Goal: Check status: Check status

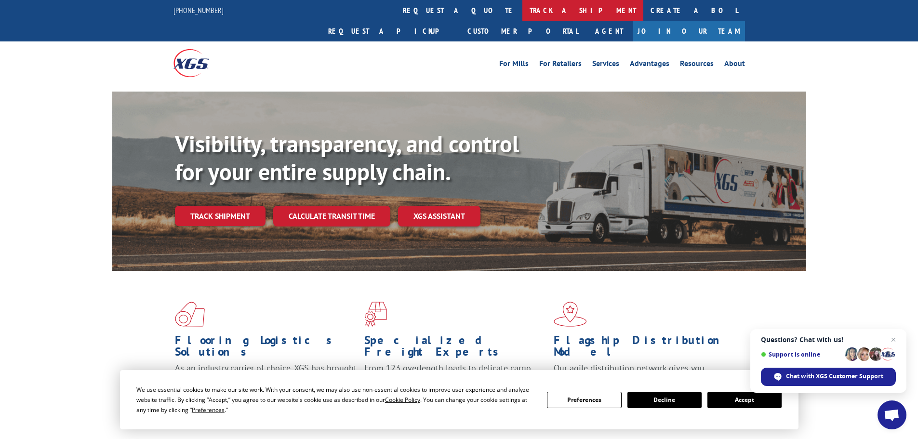
click at [522, 15] on link "track a shipment" at bounding box center [582, 10] width 121 height 21
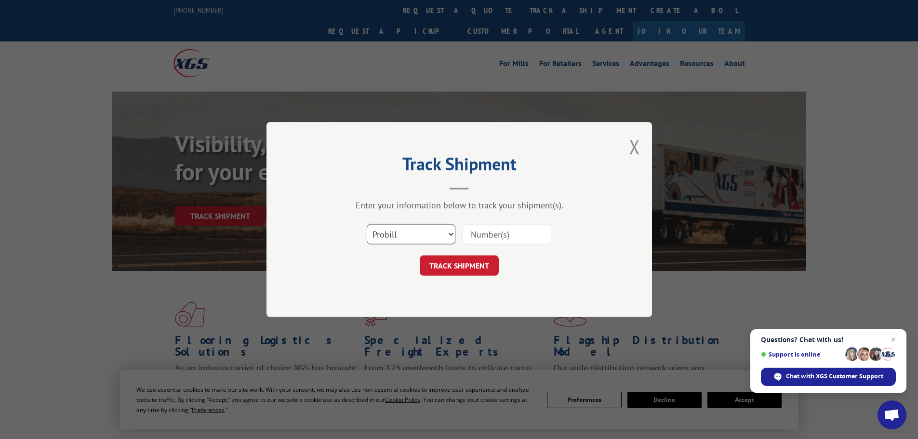
click at [411, 241] on select "Select category... Probill BOL PO" at bounding box center [411, 234] width 89 height 20
select select "bol"
click at [367, 224] on select "Select category... Probill BOL PO" at bounding box center [411, 234] width 89 height 20
click at [479, 236] on input at bounding box center [506, 234] width 89 height 20
paste input "5990039"
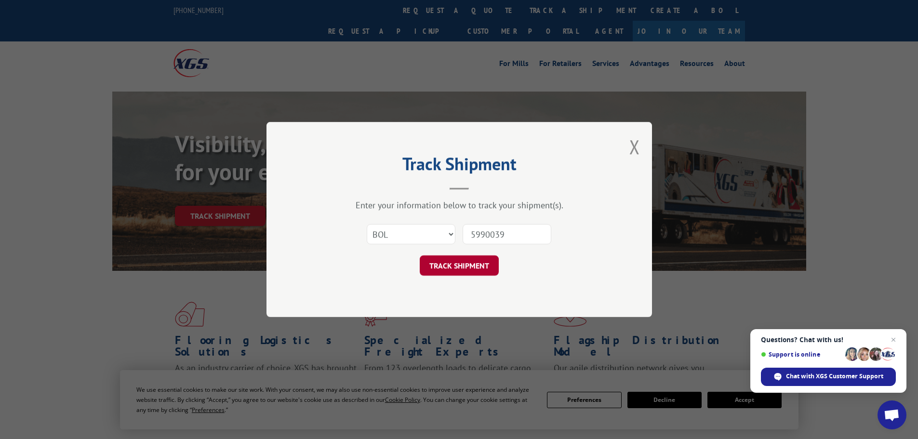
type input "5990039"
click at [468, 266] on button "TRACK SHIPMENT" at bounding box center [459, 265] width 79 height 20
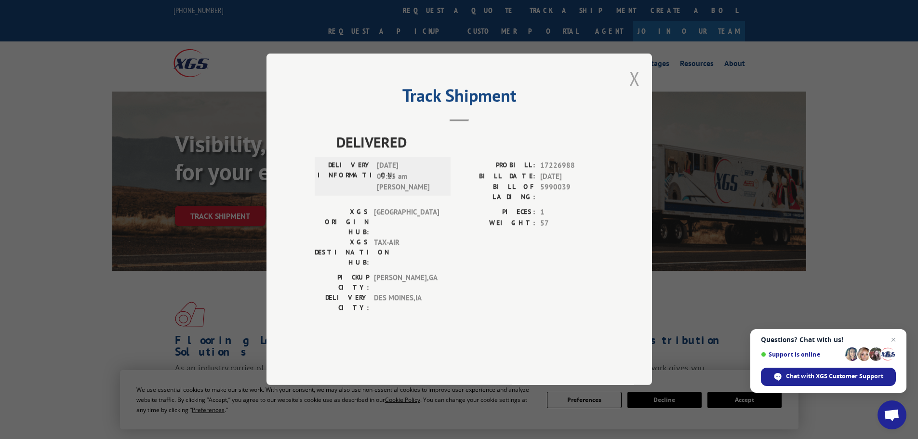
click at [636, 91] on button "Close modal" at bounding box center [634, 79] width 11 height 26
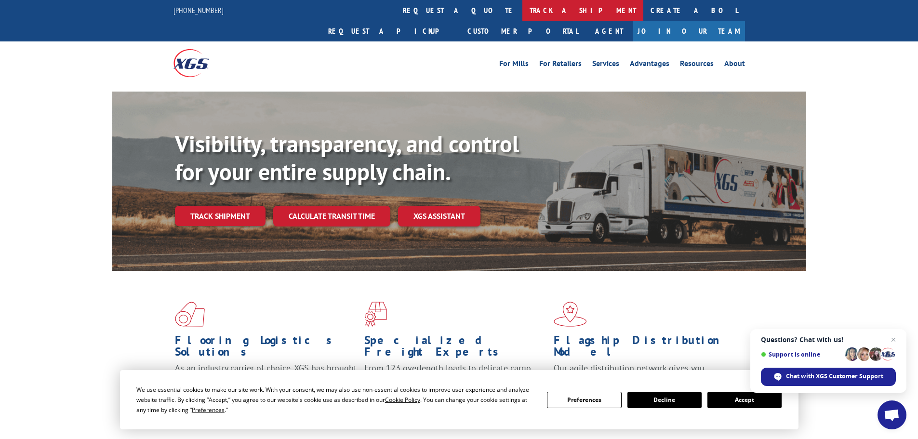
click at [522, 8] on link "track a shipment" at bounding box center [582, 10] width 121 height 21
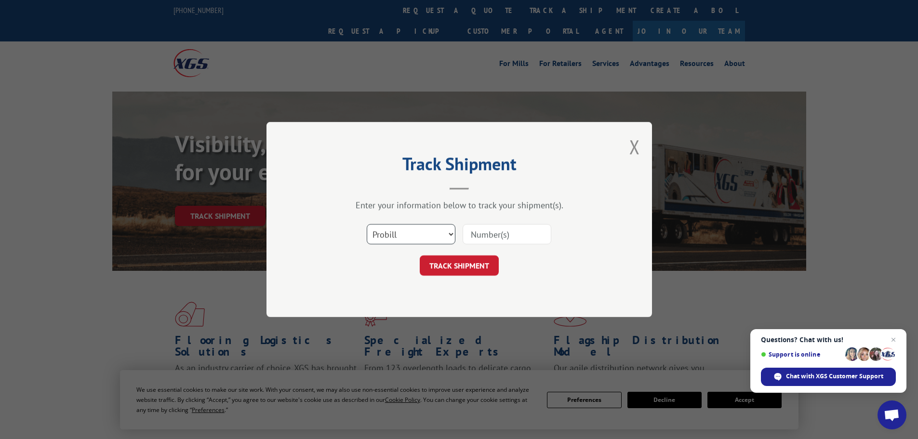
drag, startPoint x: 427, startPoint y: 233, endPoint x: 427, endPoint y: 243, distance: 10.1
click at [427, 234] on select "Select category... Probill BOL PO" at bounding box center [411, 234] width 89 height 20
select select "bol"
click at [367, 224] on select "Select category... Probill BOL PO" at bounding box center [411, 234] width 89 height 20
click at [498, 236] on input at bounding box center [506, 234] width 89 height 20
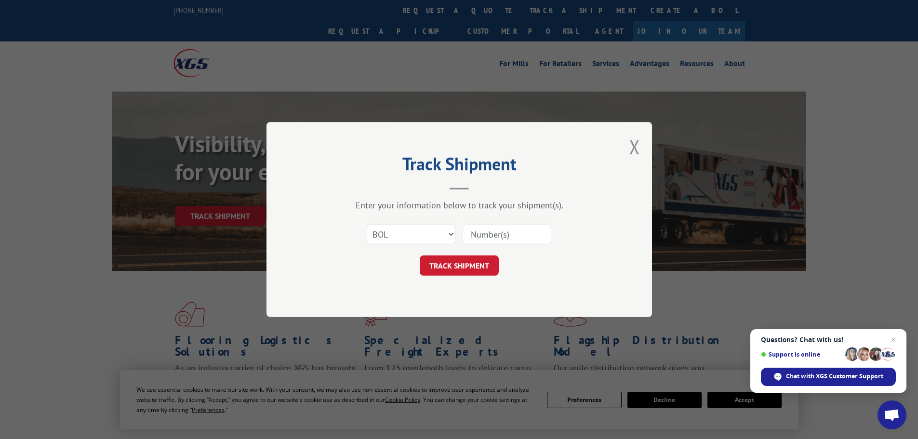
paste input "5092522"
type input "5092522"
click at [488, 264] on button "TRACK SHIPMENT" at bounding box center [459, 265] width 79 height 20
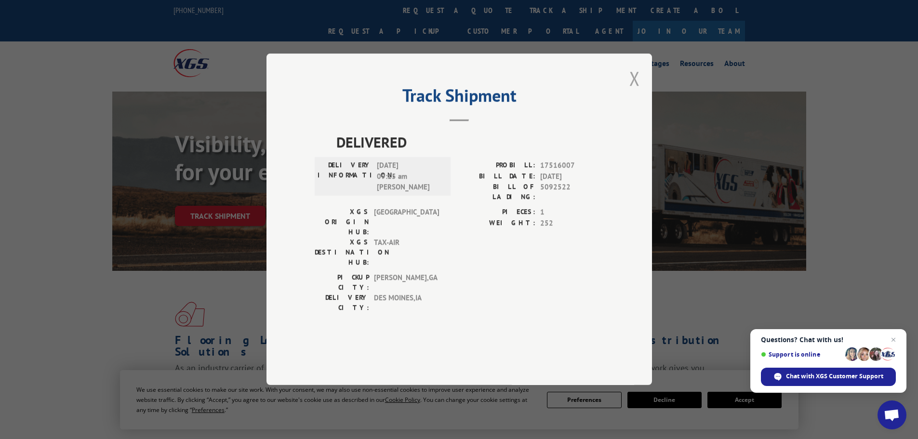
click at [631, 91] on button "Close modal" at bounding box center [634, 79] width 11 height 26
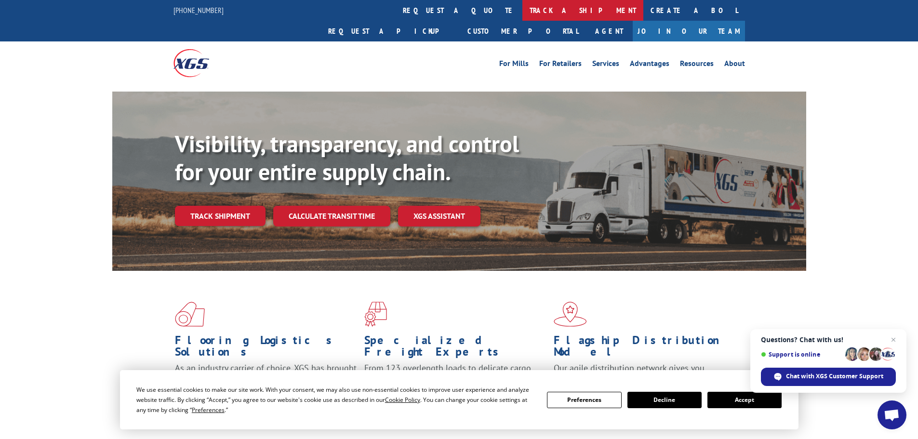
click at [522, 9] on link "track a shipment" at bounding box center [582, 10] width 121 height 21
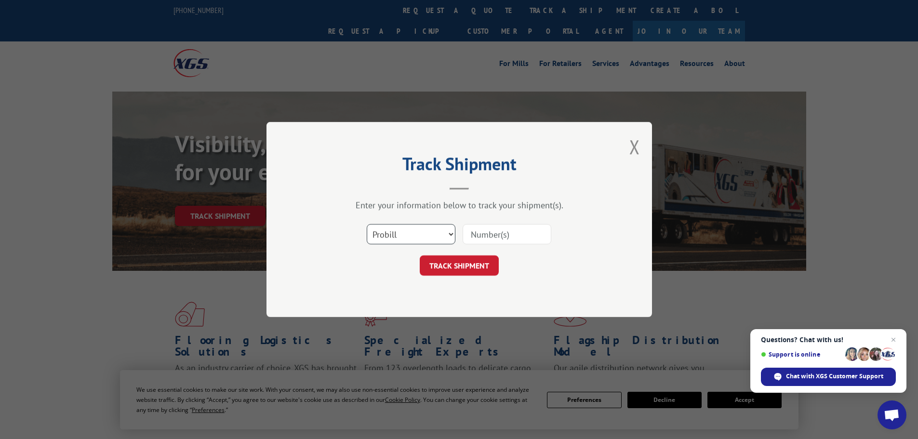
drag, startPoint x: 416, startPoint y: 236, endPoint x: 414, endPoint y: 242, distance: 7.2
click at [416, 237] on select "Select category... Probill BOL PO" at bounding box center [411, 234] width 89 height 20
select select "bol"
click at [367, 224] on select "Select category... Probill BOL PO" at bounding box center [411, 234] width 89 height 20
click at [477, 235] on input at bounding box center [506, 234] width 89 height 20
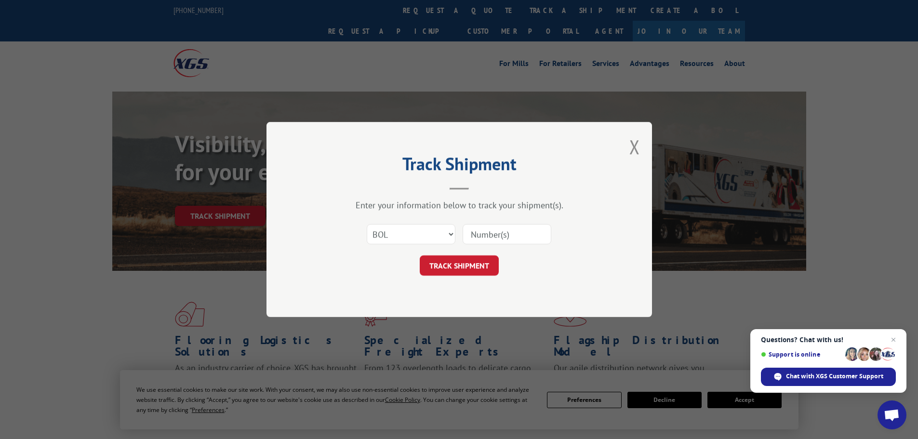
paste input "5999636"
type input "5999636"
click at [477, 259] on button "TRACK SHIPMENT" at bounding box center [459, 265] width 79 height 20
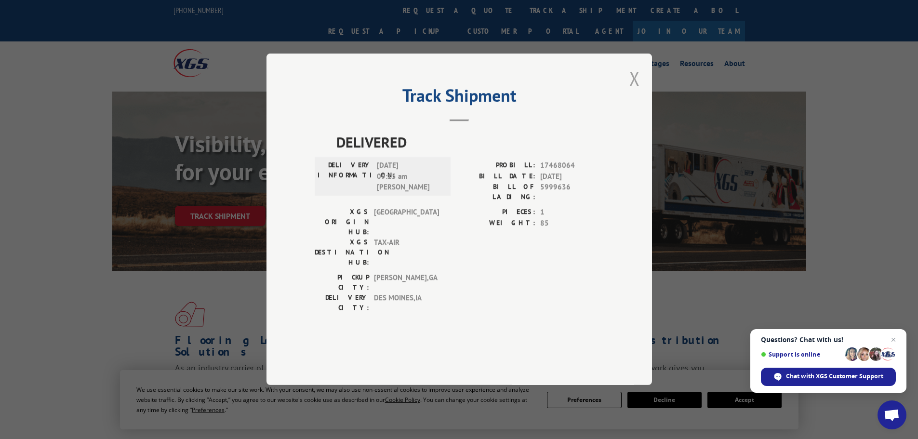
click at [635, 91] on button "Close modal" at bounding box center [634, 79] width 11 height 26
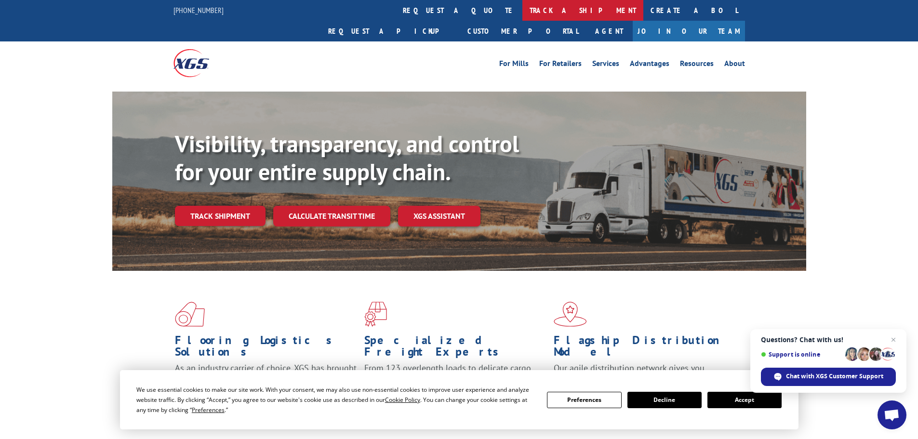
click at [522, 2] on link "track a shipment" at bounding box center [582, 10] width 121 height 21
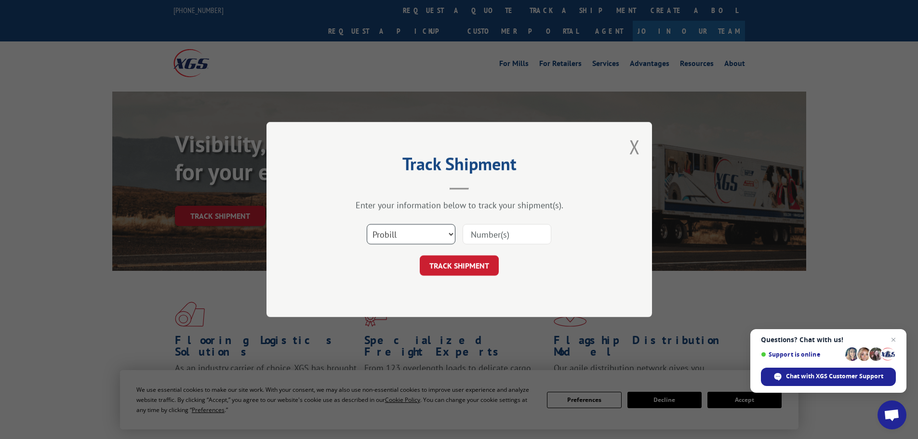
click at [419, 244] on select "Select category... Probill BOL PO" at bounding box center [411, 234] width 89 height 20
drag, startPoint x: 417, startPoint y: 238, endPoint x: 414, endPoint y: 246, distance: 8.2
click at [417, 238] on select "Select category... Probill BOL PO" at bounding box center [411, 234] width 89 height 20
drag, startPoint x: 396, startPoint y: 236, endPoint x: 394, endPoint y: 242, distance: 6.1
click at [396, 236] on select "Select category... Probill BOL PO" at bounding box center [411, 234] width 89 height 20
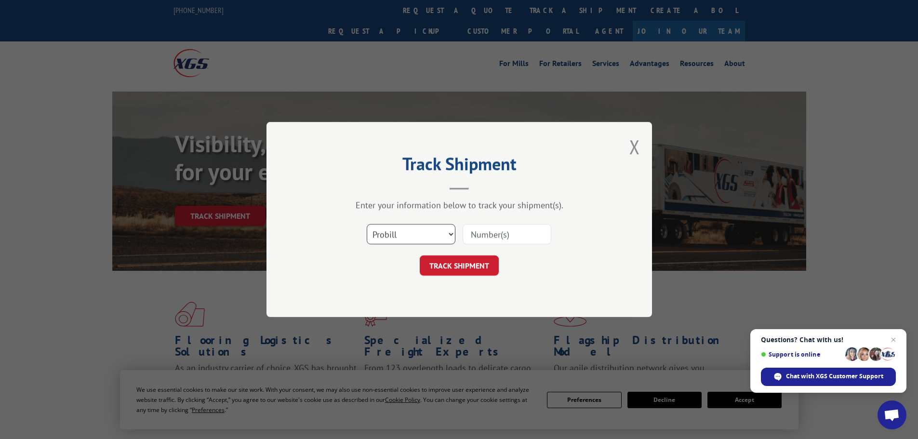
select select "bol"
click at [367, 224] on select "Select category... Probill BOL PO" at bounding box center [411, 234] width 89 height 20
click at [482, 234] on input at bounding box center [506, 234] width 89 height 20
paste input "6009136"
type input "6009136"
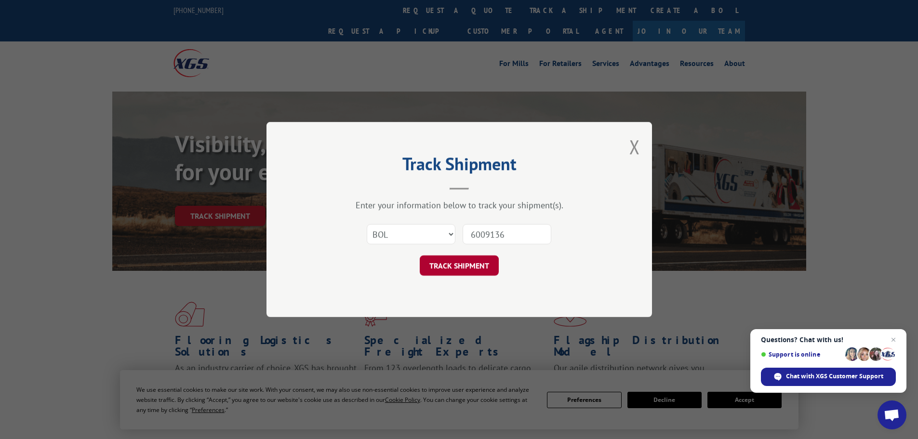
click at [466, 267] on button "TRACK SHIPMENT" at bounding box center [459, 265] width 79 height 20
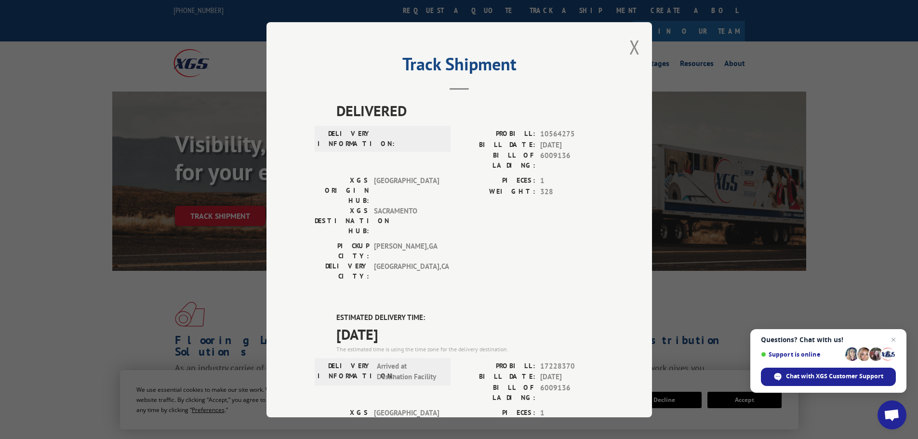
drag, startPoint x: 630, startPoint y: 52, endPoint x: 472, endPoint y: 30, distance: 159.4
click at [630, 52] on button "Close modal" at bounding box center [634, 47] width 11 height 26
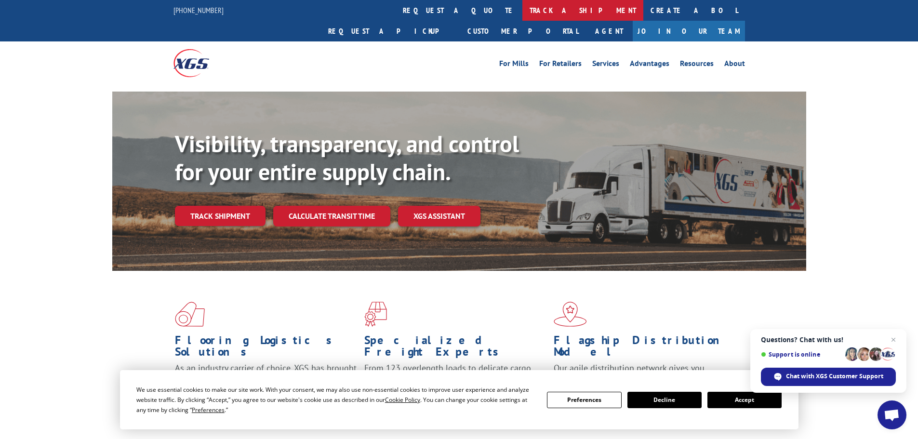
click at [522, 14] on link "track a shipment" at bounding box center [582, 10] width 121 height 21
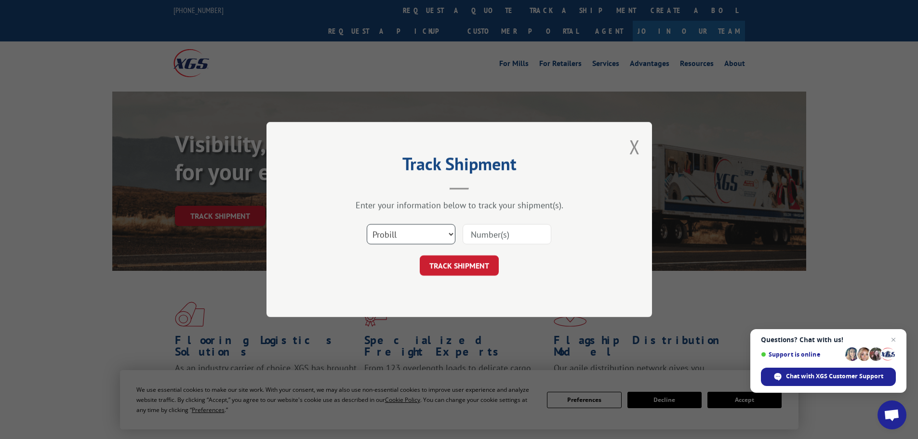
click at [431, 243] on select "Select category... Probill BOL PO" at bounding box center [411, 234] width 89 height 20
select select "bol"
click at [367, 224] on select "Select category... Probill BOL PO" at bounding box center [411, 234] width 89 height 20
click at [472, 236] on input at bounding box center [506, 234] width 89 height 20
paste input "5195253"
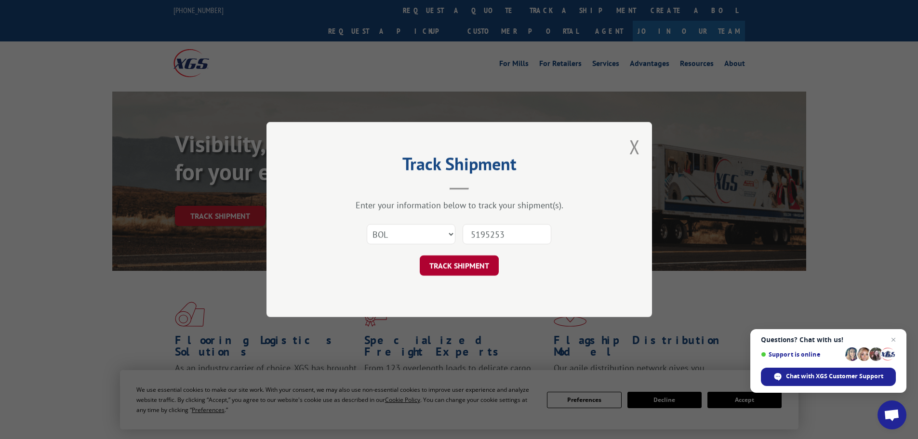
type input "5195253"
click at [467, 266] on button "TRACK SHIPMENT" at bounding box center [459, 265] width 79 height 20
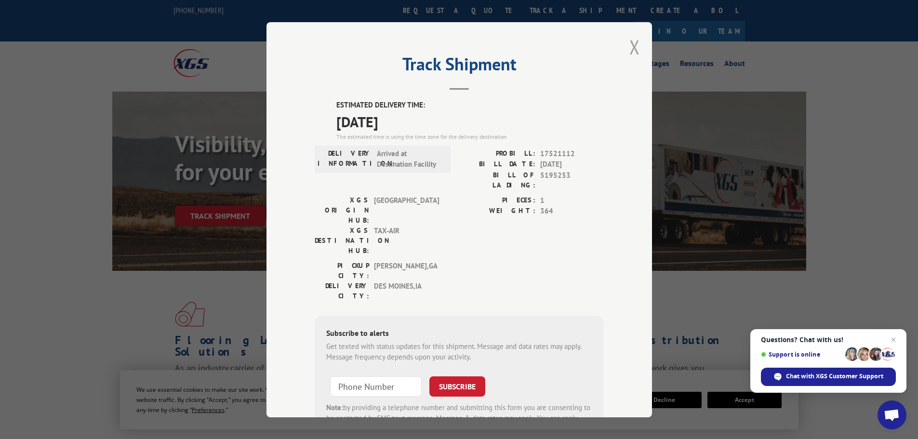
click at [632, 49] on button "Close modal" at bounding box center [634, 47] width 11 height 26
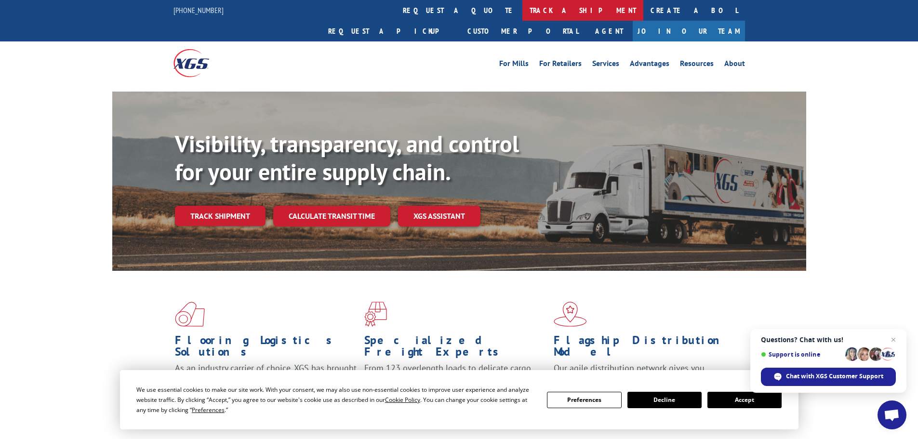
click at [522, 12] on link "track a shipment" at bounding box center [582, 10] width 121 height 21
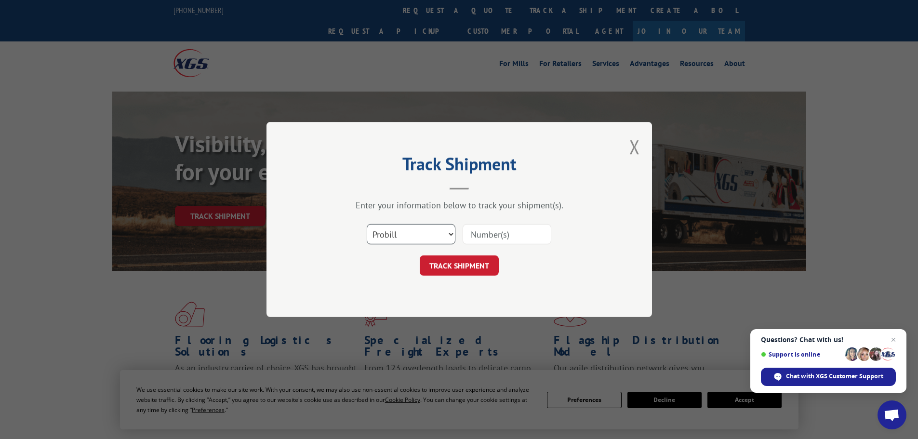
click at [409, 239] on select "Select category... Probill BOL PO" at bounding box center [411, 234] width 89 height 20
select select "bol"
click at [367, 224] on select "Select category... Probill BOL PO" at bounding box center [411, 234] width 89 height 20
click at [472, 236] on input at bounding box center [506, 234] width 89 height 20
paste input "5159861"
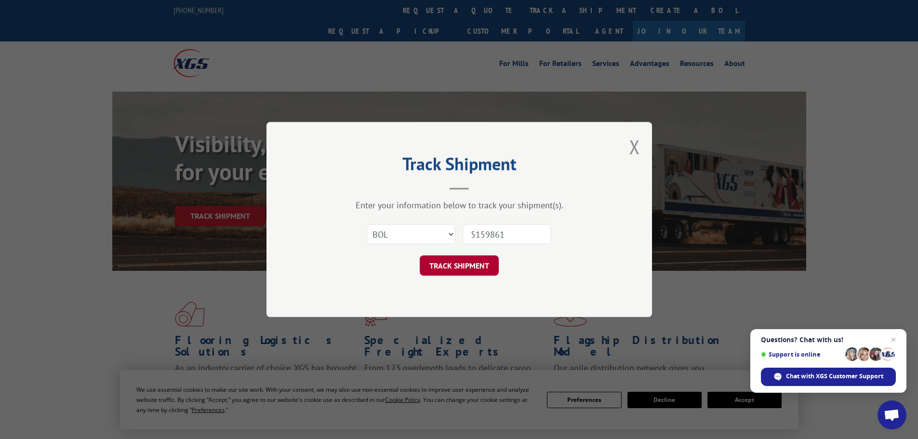
type input "5159861"
click at [449, 264] on button "TRACK SHIPMENT" at bounding box center [459, 265] width 79 height 20
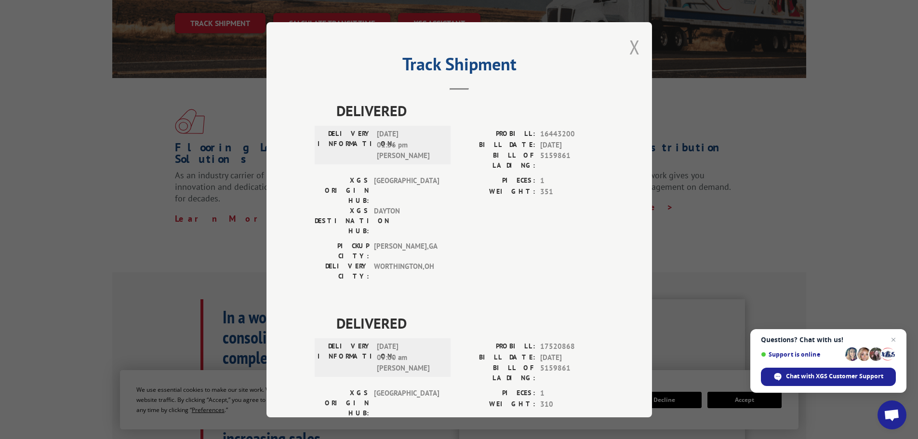
click at [629, 47] on button "Close modal" at bounding box center [634, 47] width 11 height 26
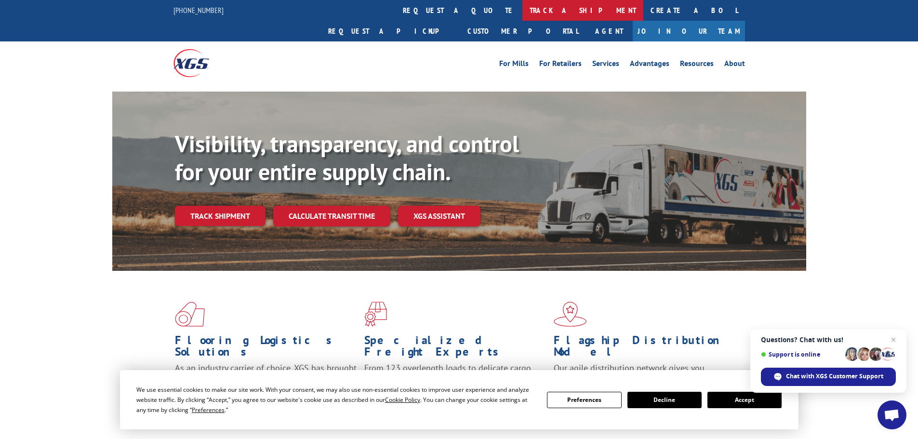
click at [522, 12] on link "track a shipment" at bounding box center [582, 10] width 121 height 21
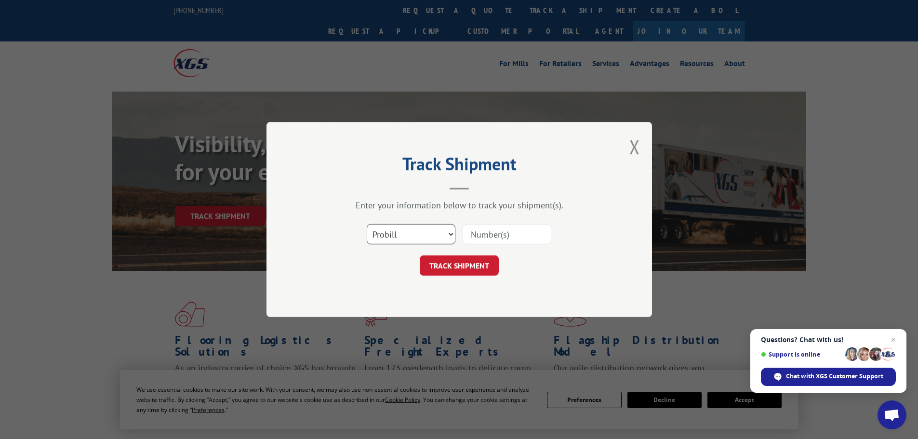
click at [412, 238] on select "Select category... Probill BOL PO" at bounding box center [411, 234] width 89 height 20
select select "bol"
click at [367, 224] on select "Select category... Probill BOL PO" at bounding box center [411, 234] width 89 height 20
click at [471, 229] on input at bounding box center [506, 234] width 89 height 20
paste input "6011389"
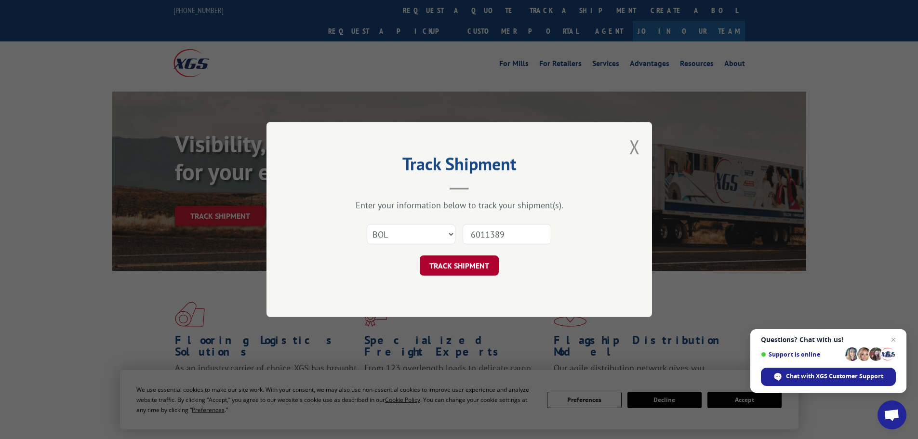
type input "6011389"
click at [474, 264] on button "TRACK SHIPMENT" at bounding box center [459, 265] width 79 height 20
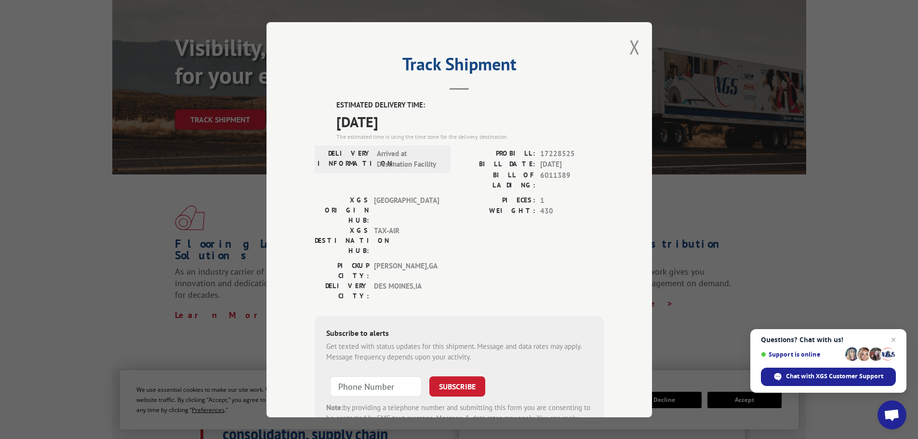
click at [622, 52] on div "Track Shipment ESTIMATED DELIVERY TIME: [DATE] The estimated time is using the …" at bounding box center [458, 219] width 385 height 395
click at [624, 51] on div "Track Shipment ESTIMATED DELIVERY TIME: [DATE] The estimated time is using the …" at bounding box center [458, 219] width 385 height 395
drag, startPoint x: 647, startPoint y: 50, endPoint x: 640, endPoint y: 50, distance: 6.8
click at [647, 50] on div "Track Shipment ESTIMATED DELIVERY TIME: [DATE] The estimated time is using the …" at bounding box center [458, 219] width 385 height 395
click at [632, 49] on button "Close modal" at bounding box center [634, 47] width 11 height 26
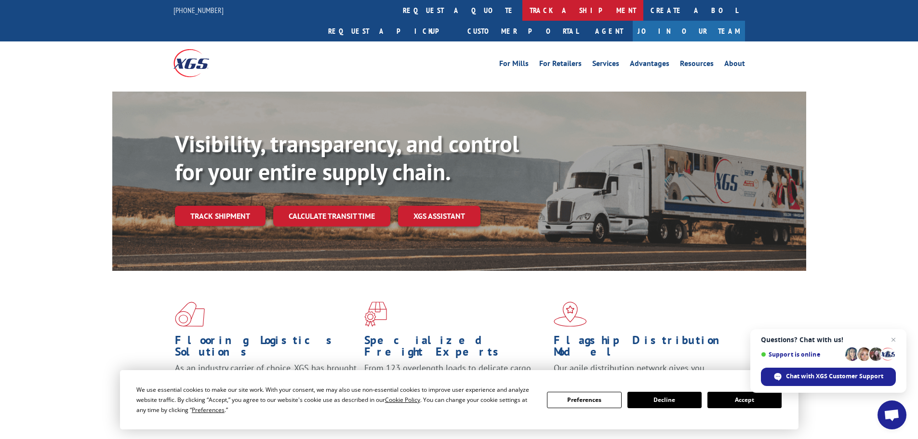
click at [522, 15] on link "track a shipment" at bounding box center [582, 10] width 121 height 21
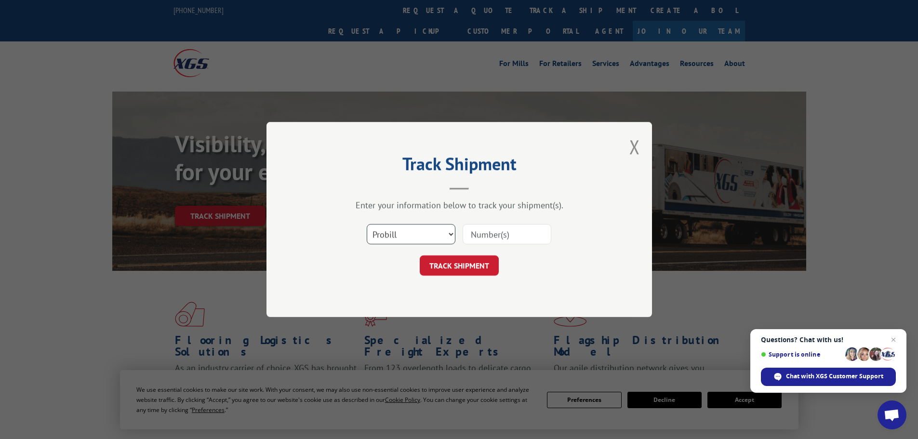
click at [395, 227] on select "Select category... Probill BOL PO" at bounding box center [411, 234] width 89 height 20
select select "bol"
click at [367, 224] on select "Select category... Probill BOL PO" at bounding box center [411, 234] width 89 height 20
click at [502, 237] on input at bounding box center [506, 234] width 89 height 20
paste input "6014291"
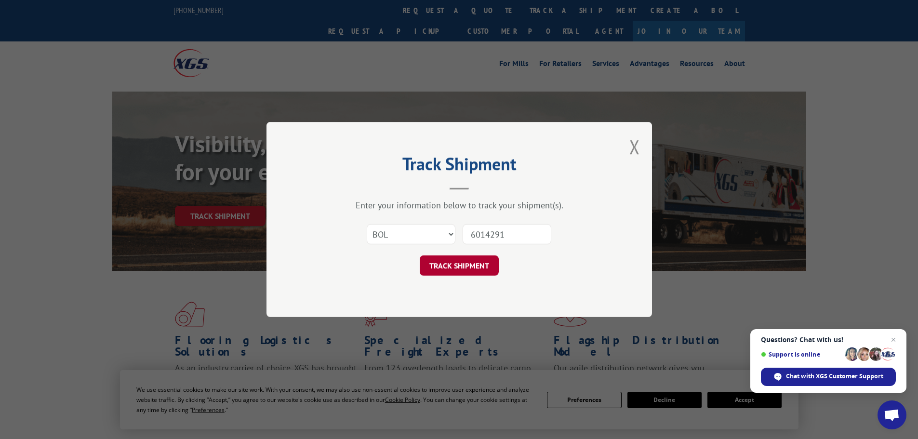
type input "6014291"
click at [473, 266] on button "TRACK SHIPMENT" at bounding box center [459, 265] width 79 height 20
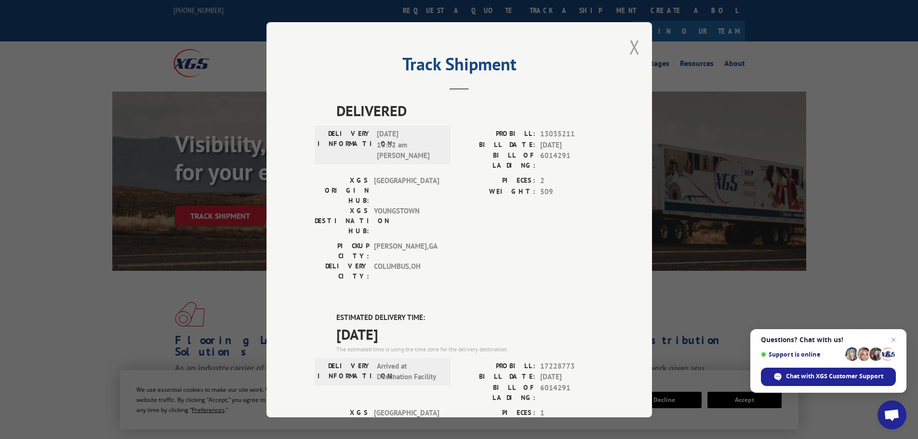
click at [629, 43] on button "Close modal" at bounding box center [634, 47] width 11 height 26
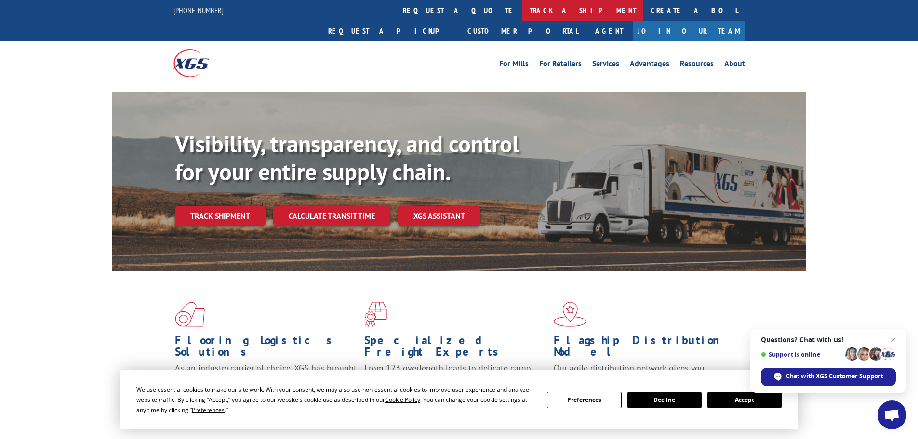
click at [522, 16] on link "track a shipment" at bounding box center [582, 10] width 121 height 21
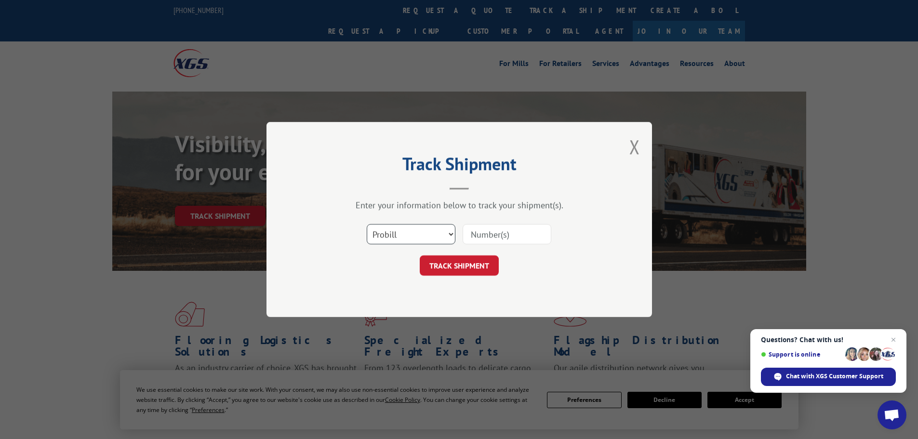
click at [421, 238] on select "Select category... Probill BOL PO" at bounding box center [411, 234] width 89 height 20
select select "bol"
click at [367, 224] on select "Select category... Probill BOL PO" at bounding box center [411, 234] width 89 height 20
drag, startPoint x: 472, startPoint y: 243, endPoint x: 474, endPoint y: 237, distance: 6.1
click at [472, 243] on input at bounding box center [506, 234] width 89 height 20
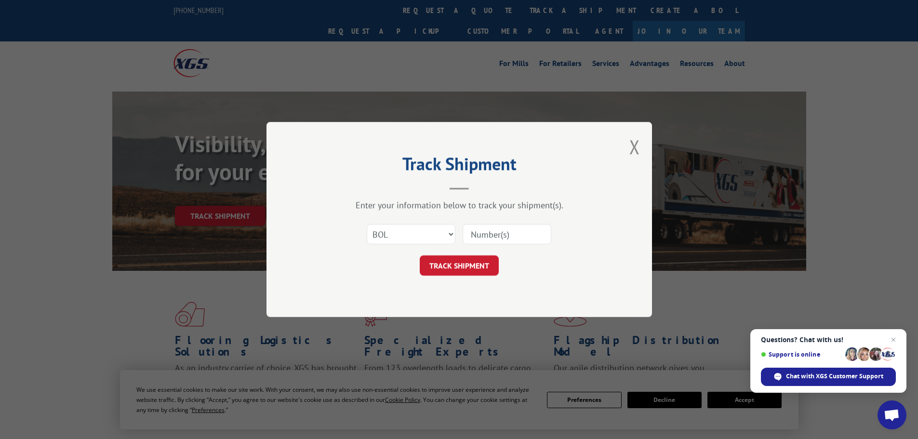
paste input "5195224"
type input "5195224"
click at [486, 264] on button "TRACK SHIPMENT" at bounding box center [459, 265] width 79 height 20
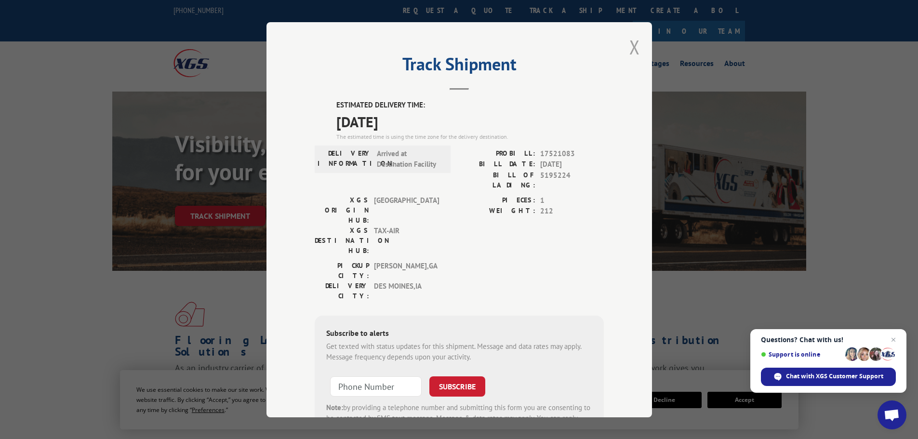
click at [631, 45] on button "Close modal" at bounding box center [634, 47] width 11 height 26
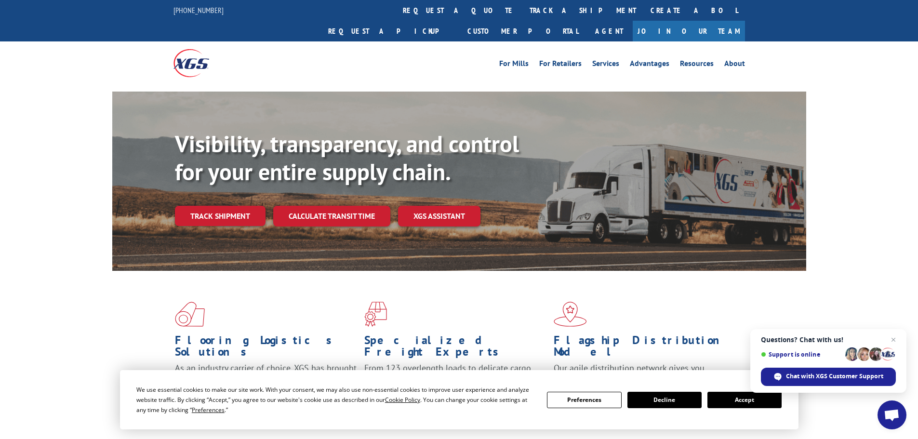
drag, startPoint x: 402, startPoint y: 12, endPoint x: 395, endPoint y: 48, distance: 36.2
click at [522, 12] on link "track a shipment" at bounding box center [582, 10] width 121 height 21
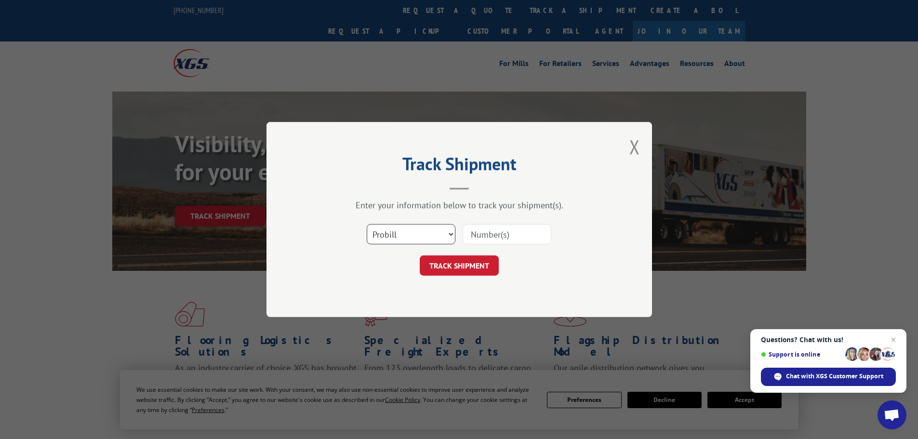
drag, startPoint x: 392, startPoint y: 235, endPoint x: 391, endPoint y: 243, distance: 8.2
click at [392, 235] on select "Select category... Probill BOL PO" at bounding box center [411, 234] width 89 height 20
select select "bol"
click at [367, 224] on select "Select category... Probill BOL PO" at bounding box center [411, 234] width 89 height 20
click at [488, 234] on input at bounding box center [506, 234] width 89 height 20
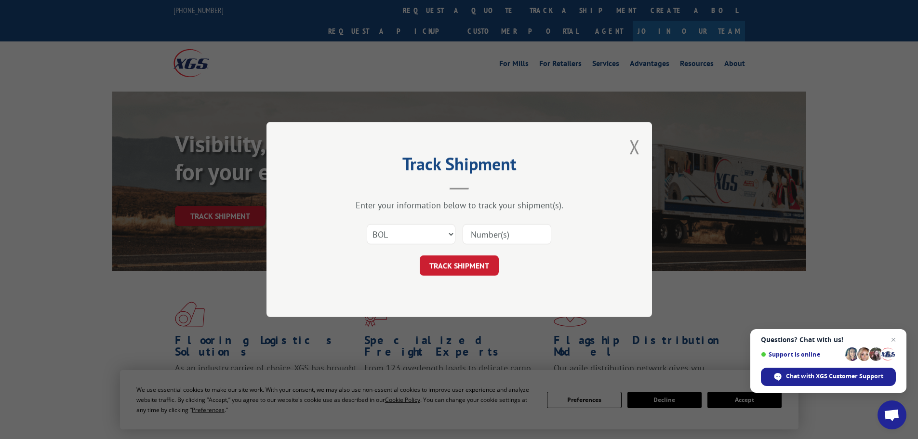
paste input "6024175"
type input "6024175"
click at [467, 267] on button "TRACK SHIPMENT" at bounding box center [459, 265] width 79 height 20
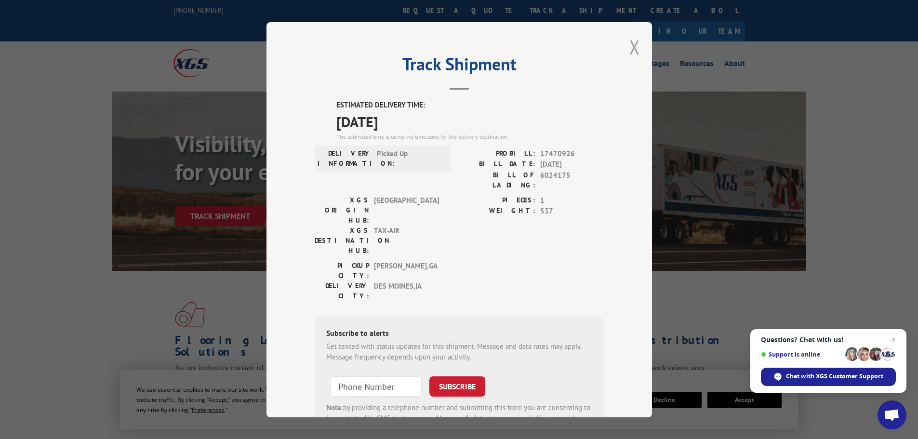
drag, startPoint x: 638, startPoint y: 46, endPoint x: 631, endPoint y: 49, distance: 7.3
click at [633, 48] on div "Track Shipment ESTIMATED DELIVERY TIME: [DATE] The estimated time is using the …" at bounding box center [458, 219] width 385 height 395
click at [630, 49] on button "Close modal" at bounding box center [634, 47] width 11 height 26
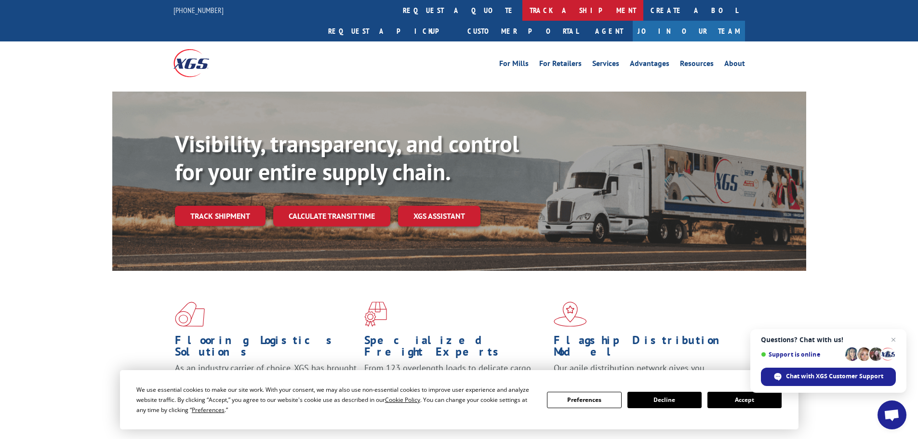
click at [522, 11] on link "track a shipment" at bounding box center [582, 10] width 121 height 21
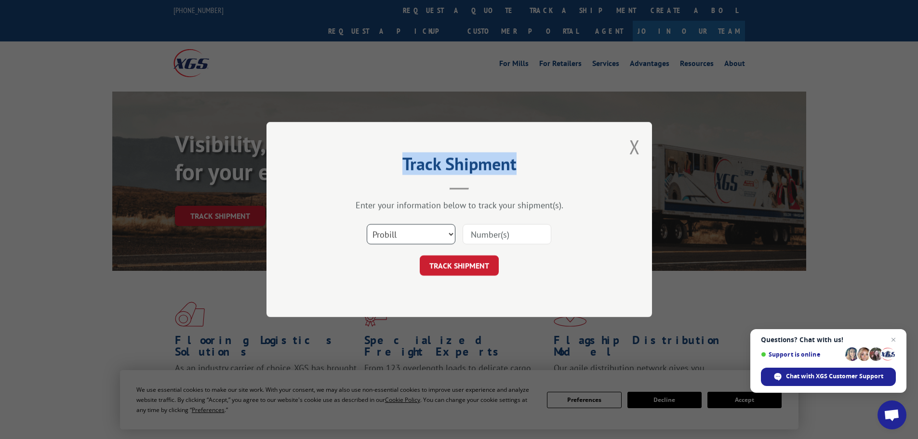
drag, startPoint x: 399, startPoint y: 232, endPoint x: 400, endPoint y: 239, distance: 7.3
click at [399, 232] on select "Select category... Probill BOL PO" at bounding box center [411, 234] width 89 height 20
select select "bol"
click at [367, 224] on select "Select category... Probill BOL PO" at bounding box center [411, 234] width 89 height 20
click at [491, 236] on input at bounding box center [506, 234] width 89 height 20
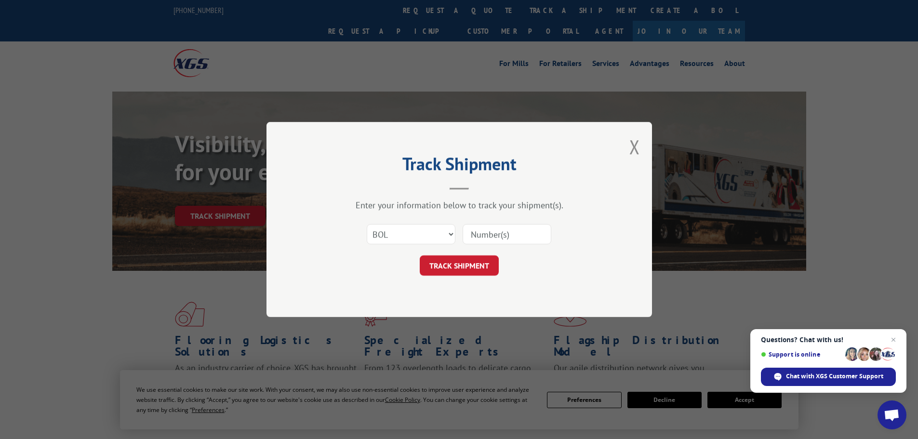
paste input "6025226"
type input "6025226"
click at [486, 266] on button "TRACK SHIPMENT" at bounding box center [459, 265] width 79 height 20
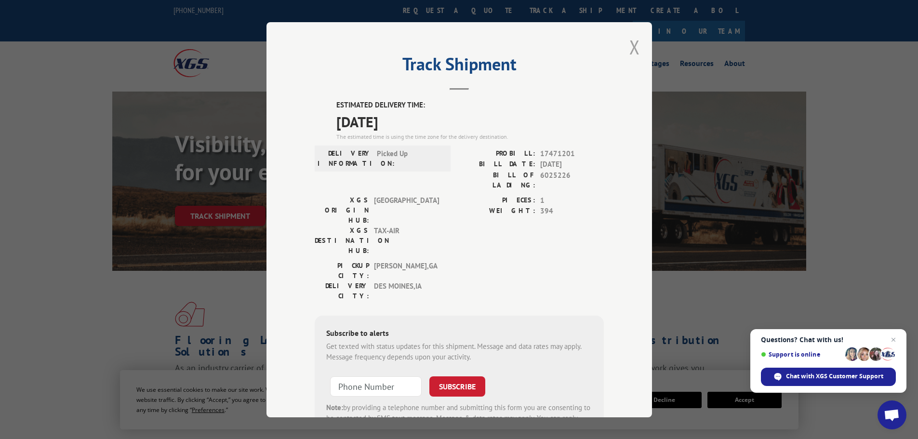
click at [632, 50] on button "Close modal" at bounding box center [634, 47] width 11 height 26
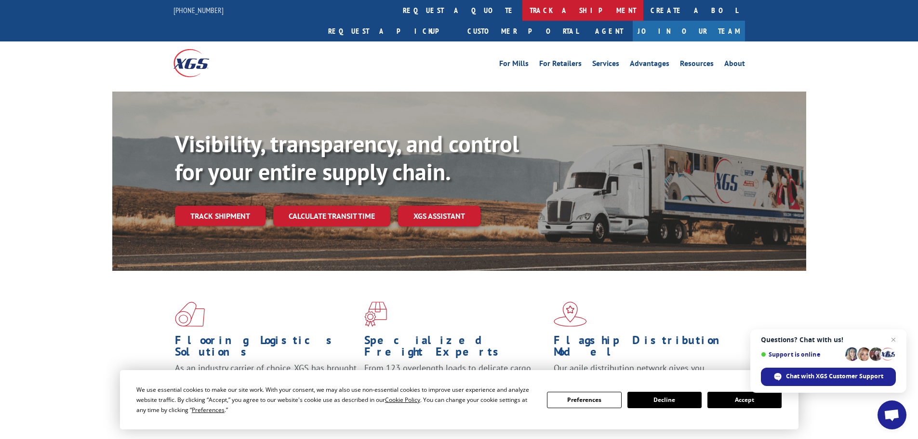
click at [522, 10] on link "track a shipment" at bounding box center [582, 10] width 121 height 21
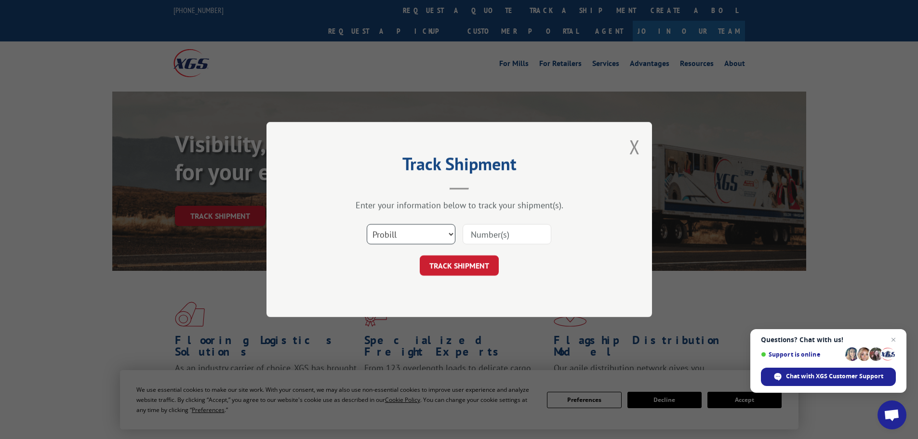
click at [438, 234] on select "Select category... Probill BOL PO" at bounding box center [411, 234] width 89 height 20
select select "bol"
click at [367, 224] on select "Select category... Probill BOL PO" at bounding box center [411, 234] width 89 height 20
click at [477, 239] on input at bounding box center [506, 234] width 89 height 20
paste input "5221235"
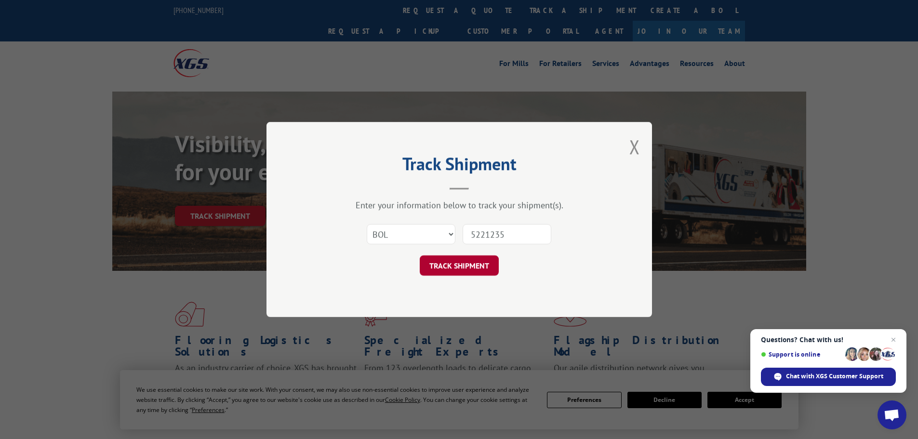
type input "5221235"
click at [471, 262] on button "TRACK SHIPMENT" at bounding box center [459, 265] width 79 height 20
